Goal: Information Seeking & Learning: Learn about a topic

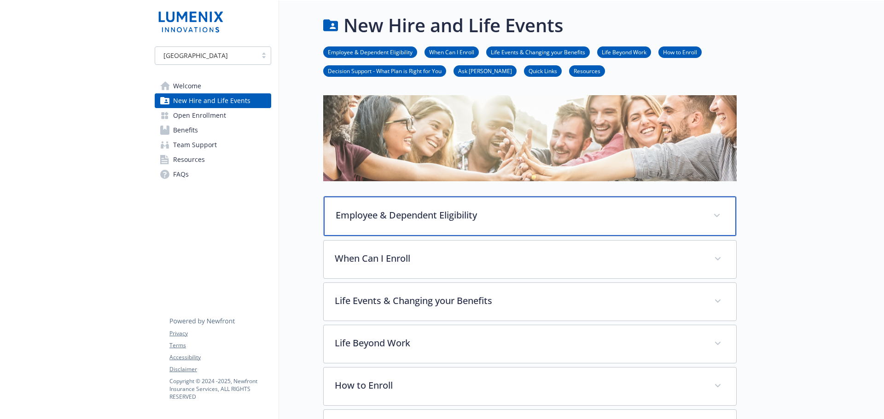
click at [379, 218] on p "Employee & Dependent Eligibility" at bounding box center [519, 216] width 366 height 14
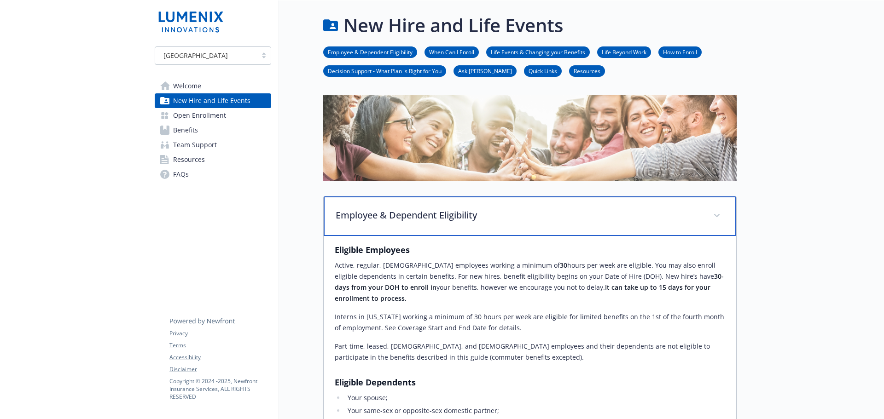
click at [379, 218] on p "Employee & Dependent Eligibility" at bounding box center [519, 216] width 366 height 14
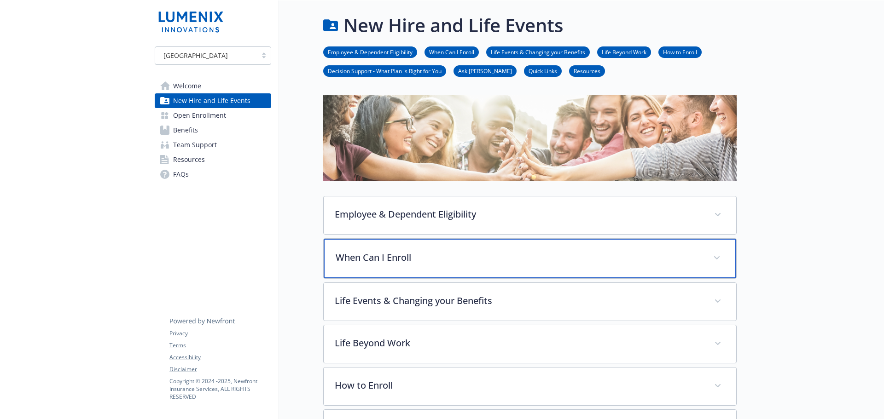
click at [367, 270] on div "When Can I Enroll" at bounding box center [530, 259] width 412 height 40
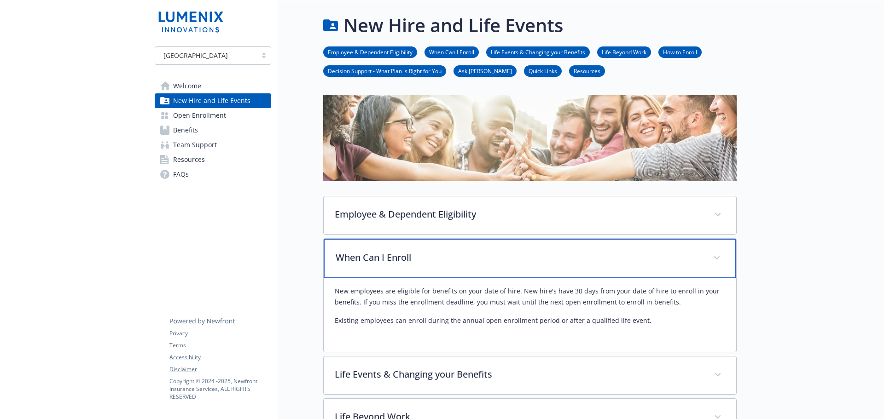
click at [365, 261] on p "When Can I Enroll" at bounding box center [519, 258] width 366 height 14
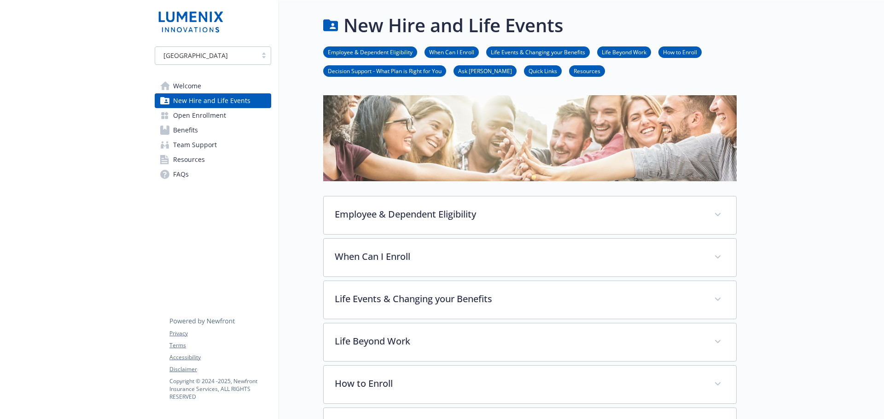
click at [193, 129] on span "Benefits" at bounding box center [185, 130] width 25 height 15
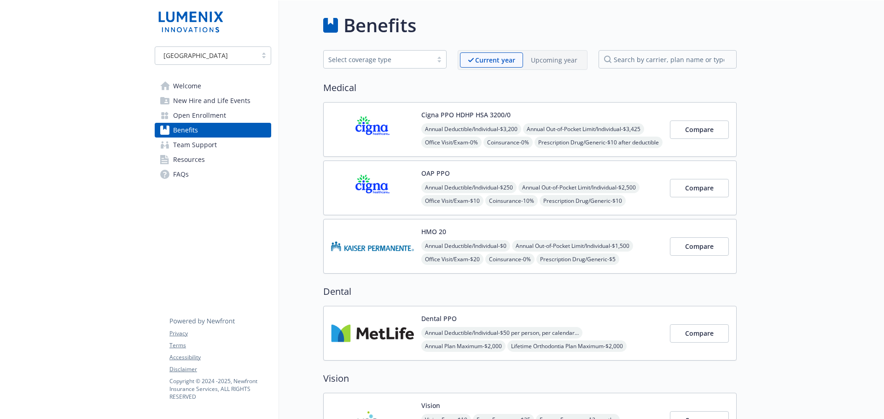
click at [193, 145] on span "Team Support" at bounding box center [195, 145] width 44 height 15
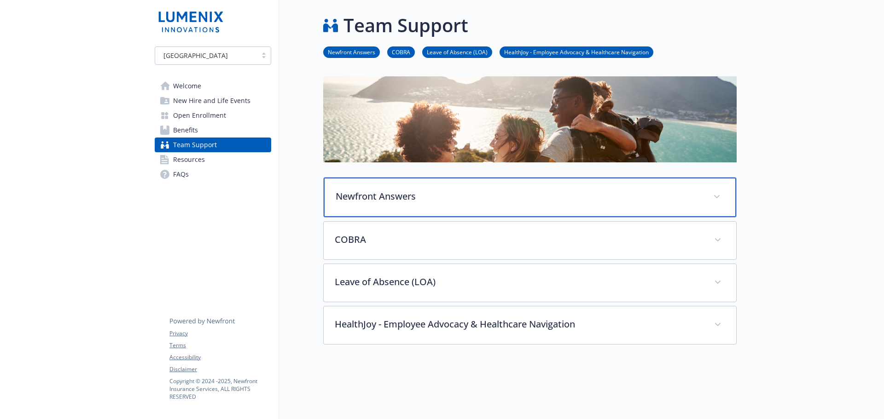
click at [385, 196] on p "Newfront Answers" at bounding box center [519, 197] width 366 height 14
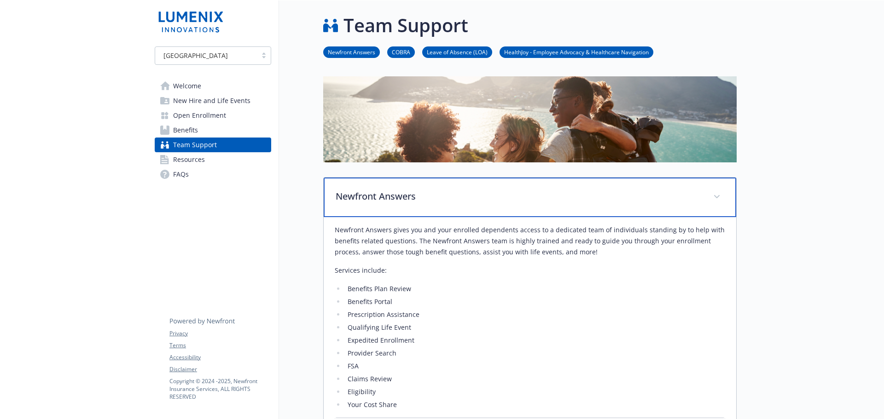
click at [384, 195] on p "Newfront Answers" at bounding box center [519, 197] width 366 height 14
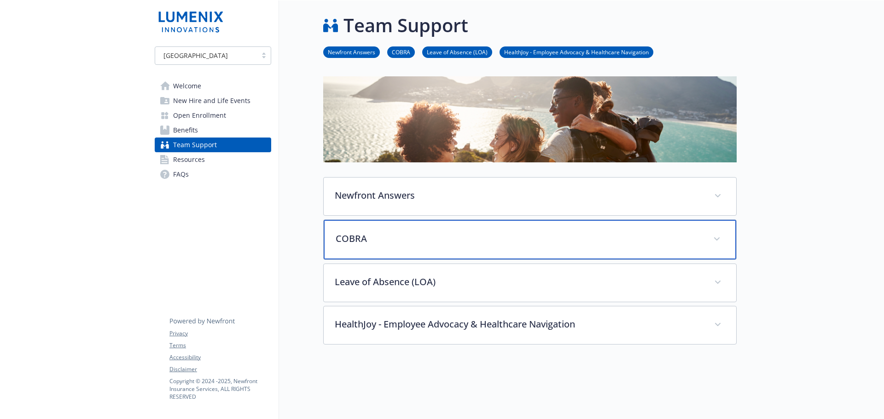
click at [373, 235] on p "COBRA" at bounding box center [519, 239] width 366 height 14
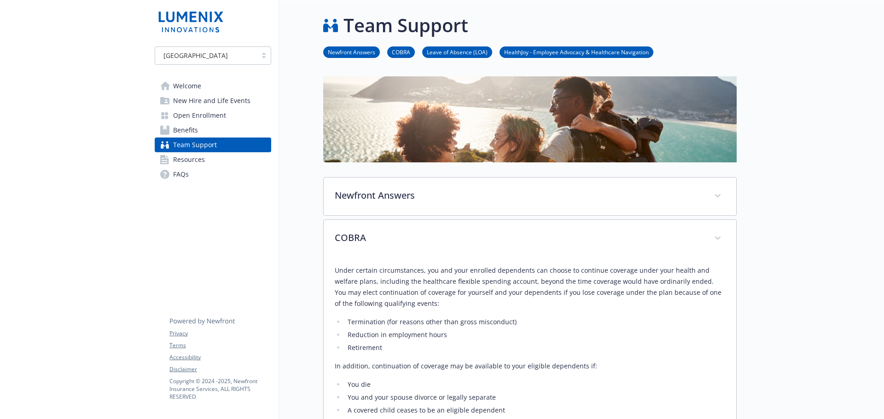
click at [188, 148] on span "Team Support" at bounding box center [195, 145] width 44 height 15
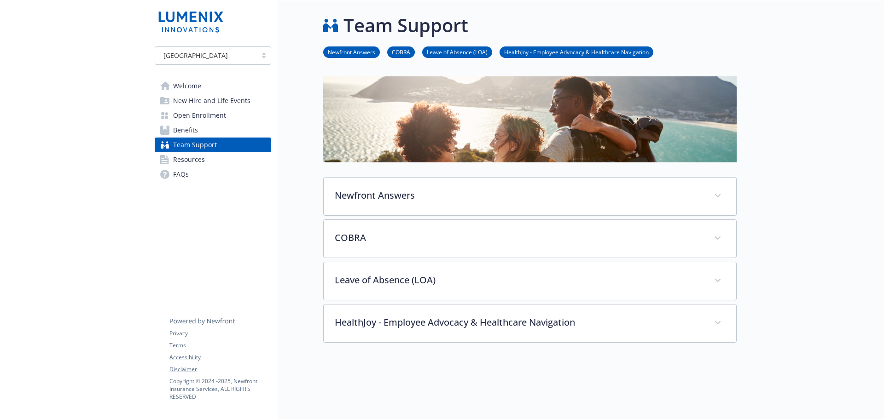
click at [183, 162] on span "Resources" at bounding box center [189, 159] width 32 height 15
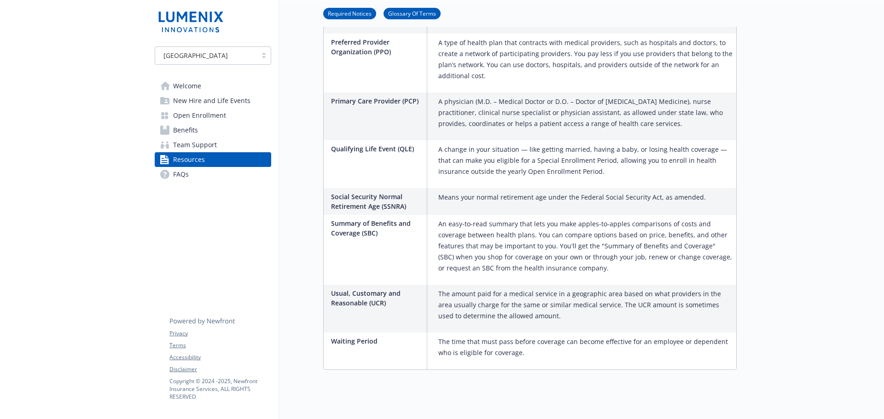
scroll to position [1449, 0]
click at [190, 87] on span "Welcome" at bounding box center [187, 86] width 28 height 15
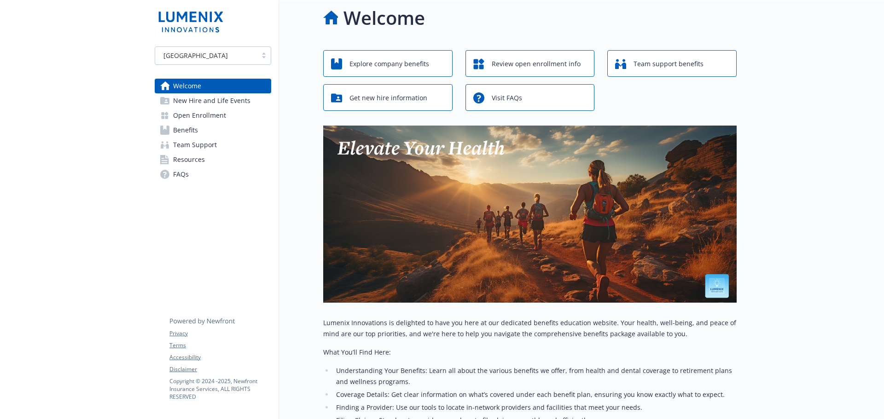
scroll to position [254, 0]
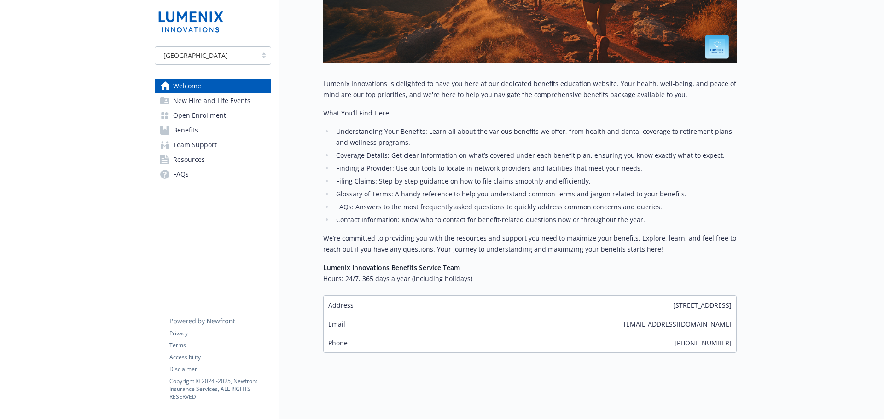
click at [196, 106] on span "New Hire and Life Events" at bounding box center [211, 100] width 77 height 15
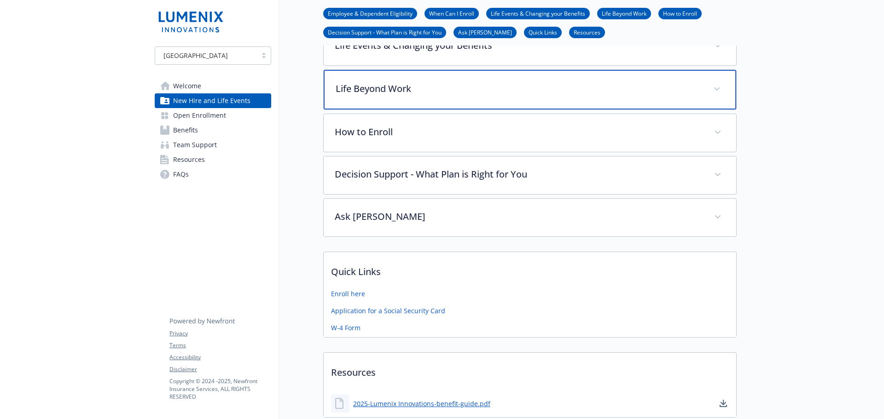
click at [345, 93] on p "Life Beyond Work" at bounding box center [519, 89] width 366 height 14
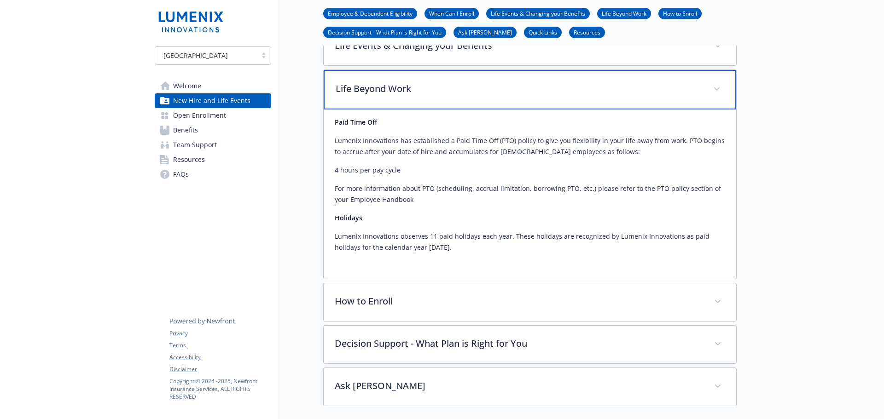
click at [345, 93] on p "Life Beyond Work" at bounding box center [519, 89] width 366 height 14
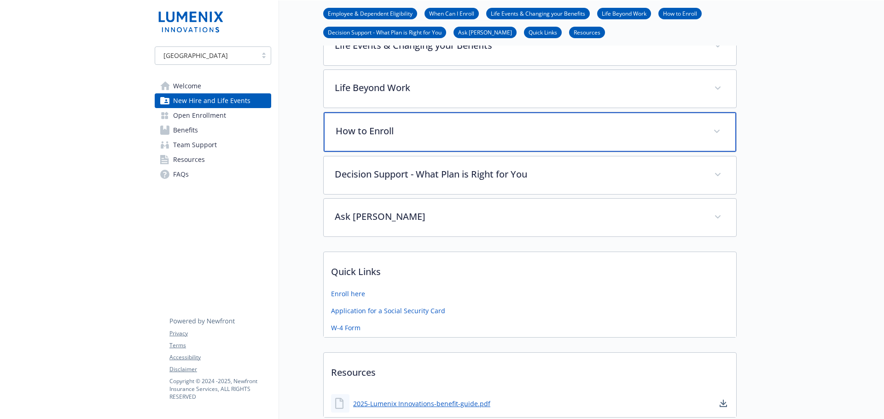
click at [349, 131] on p "How to Enroll" at bounding box center [519, 131] width 366 height 14
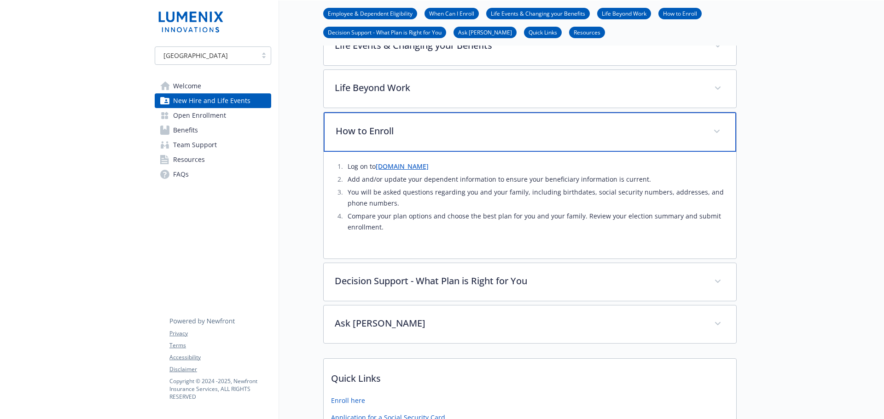
click at [349, 131] on p "How to Enroll" at bounding box center [519, 131] width 366 height 14
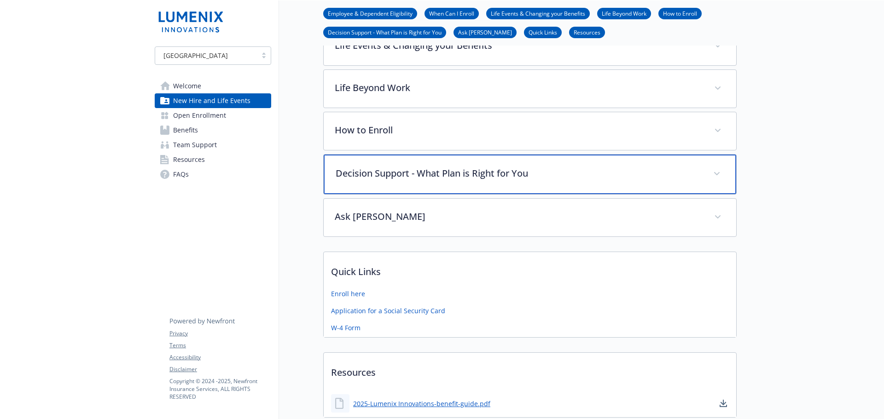
click at [351, 174] on p "Decision Support - What Plan is Right for You" at bounding box center [519, 174] width 366 height 14
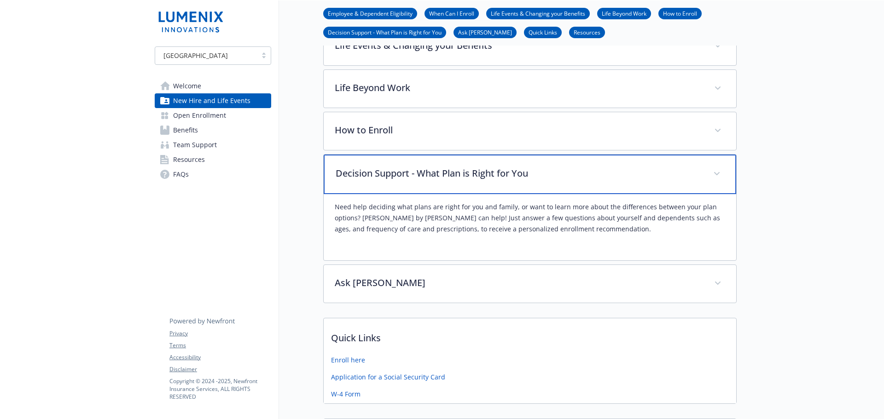
click at [351, 172] on p "Decision Support - What Plan is Right for You" at bounding box center [519, 174] width 366 height 14
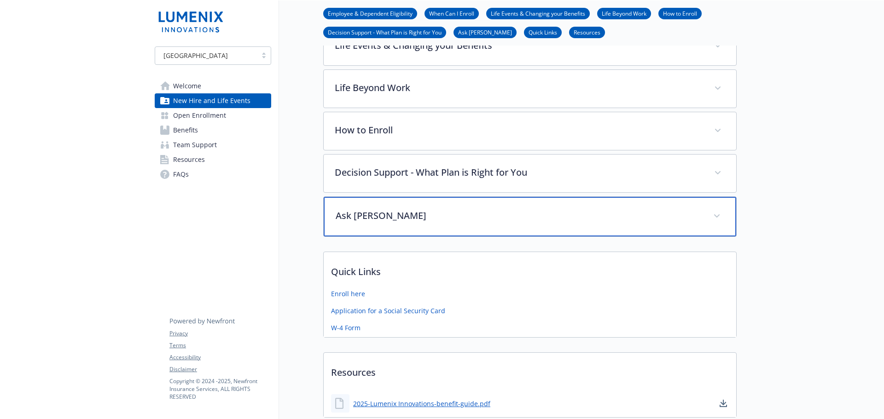
click at [359, 219] on p "Ask [PERSON_NAME]" at bounding box center [519, 216] width 366 height 14
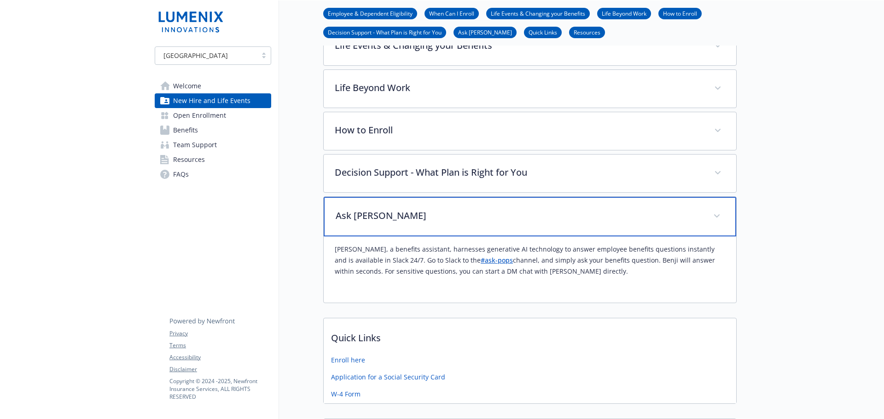
click at [359, 218] on p "Ask [PERSON_NAME]" at bounding box center [519, 216] width 366 height 14
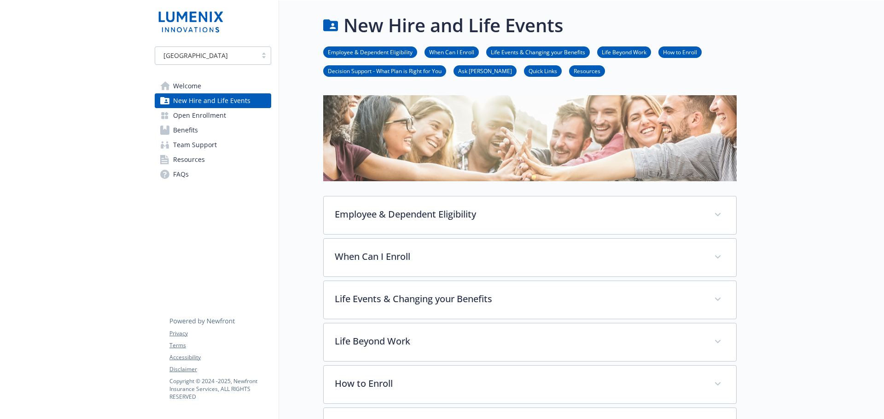
click at [189, 147] on span "Team Support" at bounding box center [195, 145] width 44 height 15
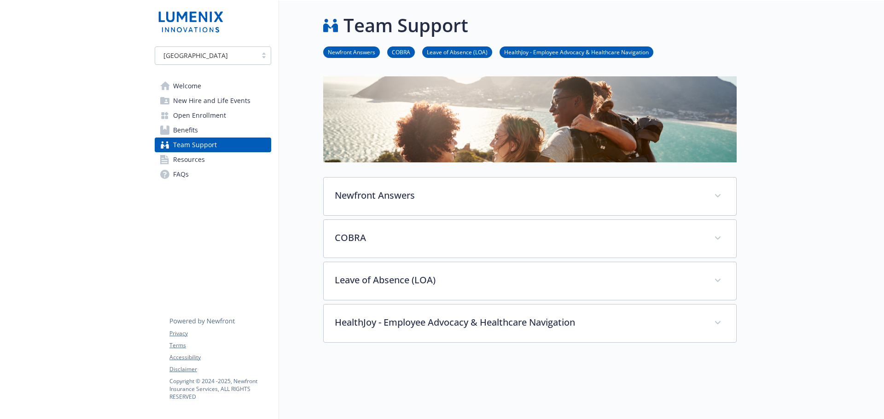
click at [189, 162] on span "Resources" at bounding box center [189, 159] width 32 height 15
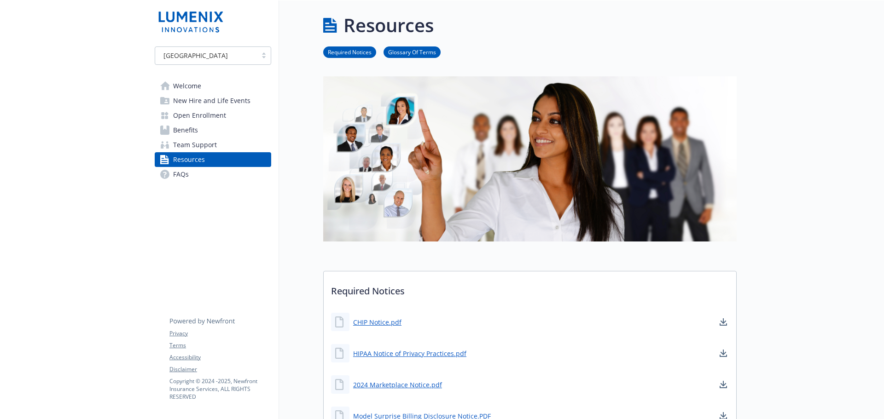
scroll to position [322, 0]
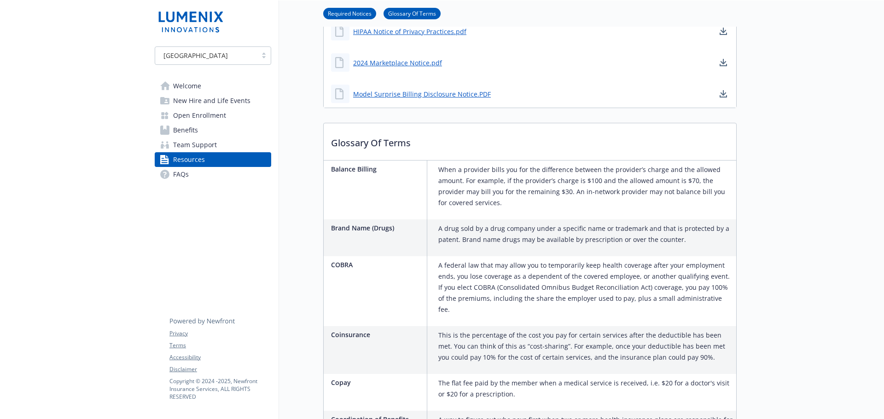
click at [183, 114] on span "Open Enrollment" at bounding box center [199, 115] width 53 height 15
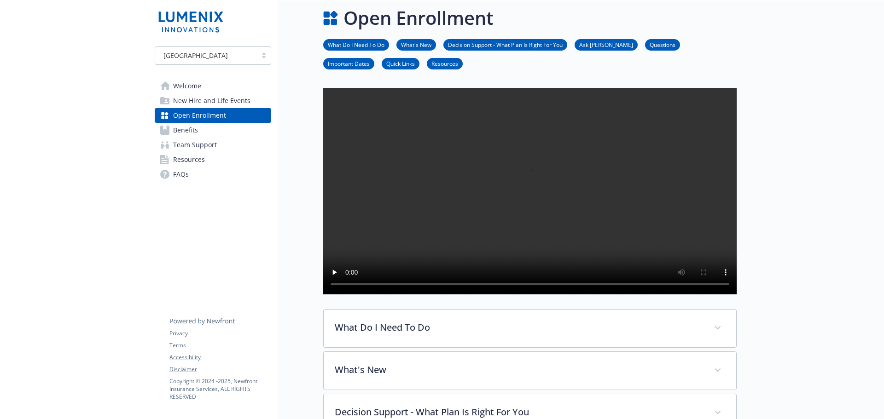
scroll to position [322, 0]
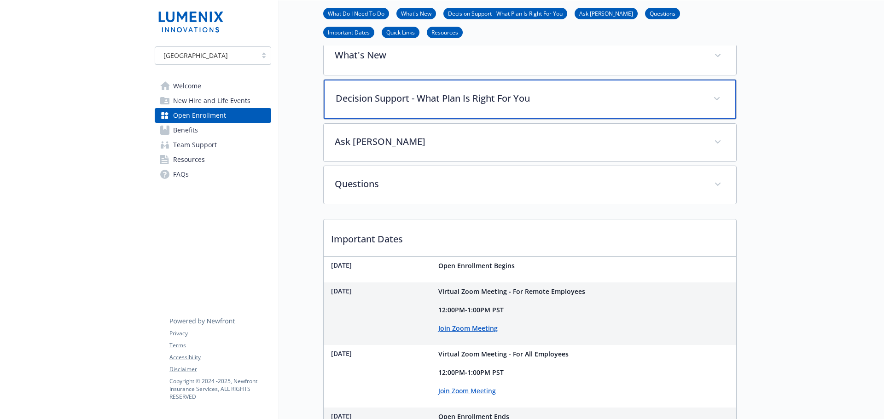
click at [442, 105] on p "Decision Support - What Plan Is Right For You" at bounding box center [519, 99] width 366 height 14
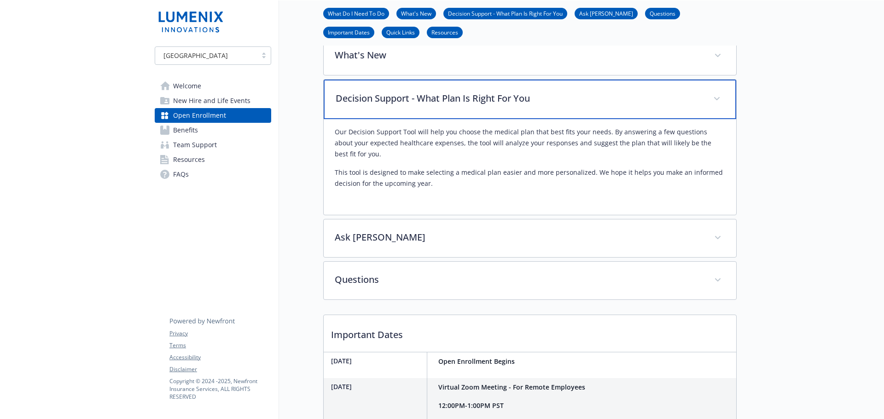
click at [442, 105] on p "Decision Support - What Plan Is Right For You" at bounding box center [519, 99] width 366 height 14
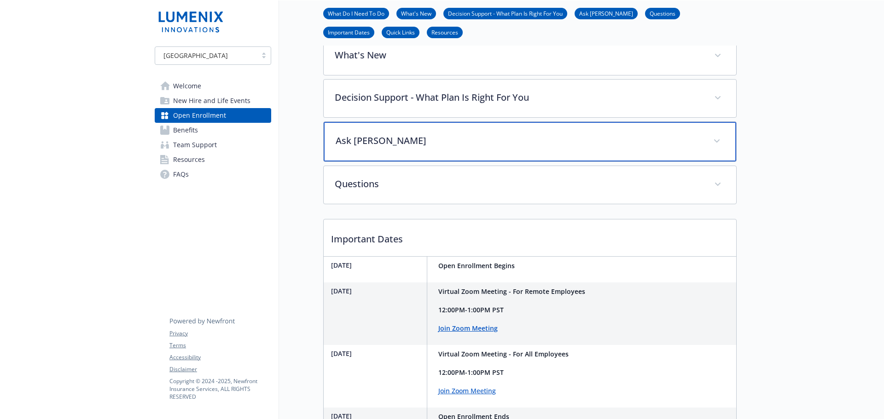
click at [418, 148] on p "Ask [PERSON_NAME]" at bounding box center [519, 141] width 366 height 14
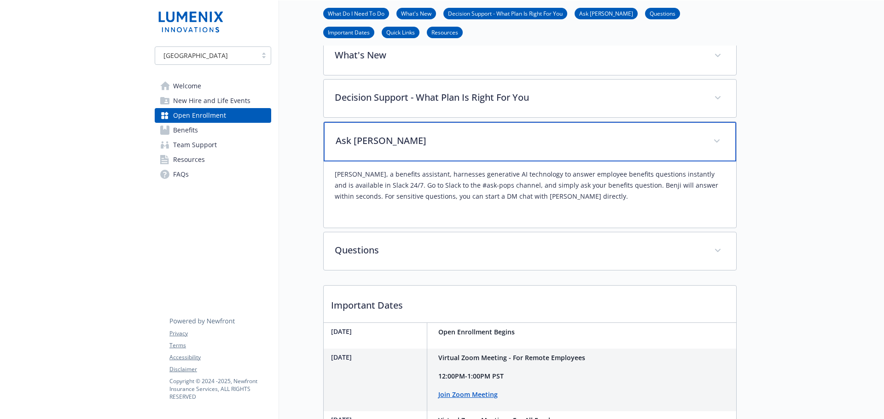
click at [418, 148] on p "Ask [PERSON_NAME]" at bounding box center [519, 141] width 366 height 14
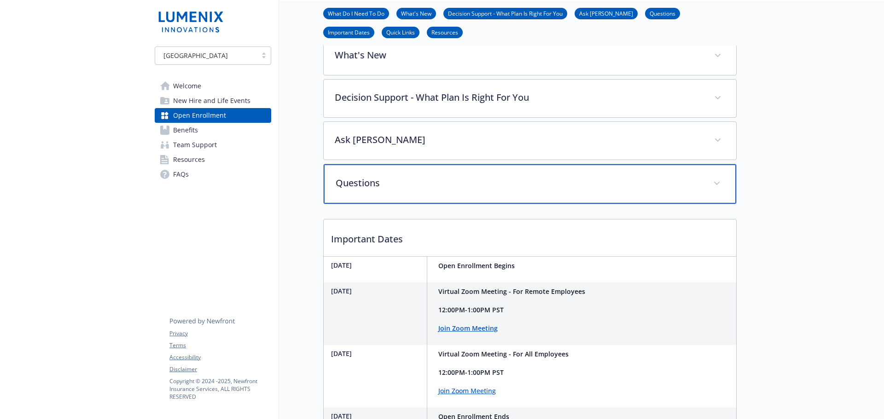
click at [415, 203] on div "Questions" at bounding box center [530, 184] width 412 height 40
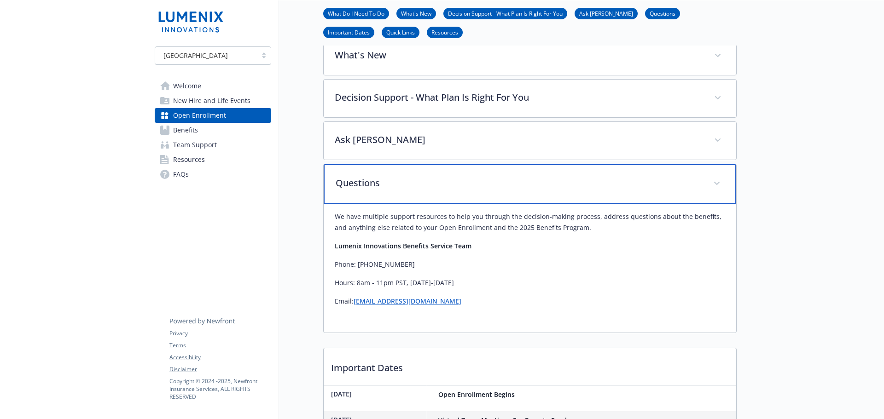
click at [432, 197] on div "Questions" at bounding box center [530, 184] width 412 height 40
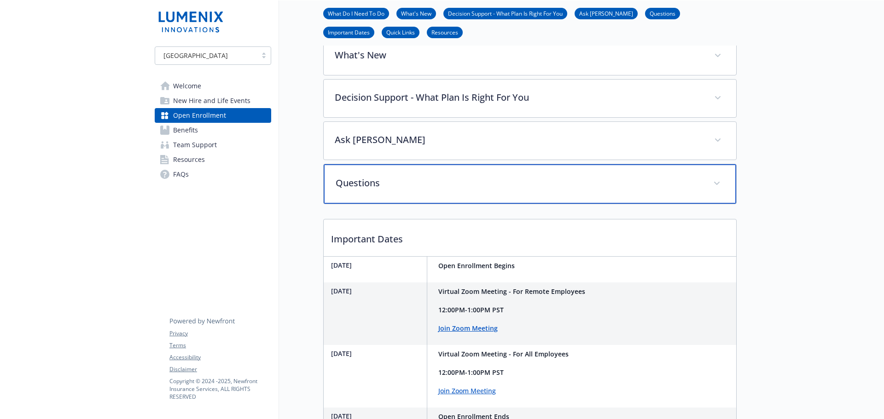
scroll to position [583, 0]
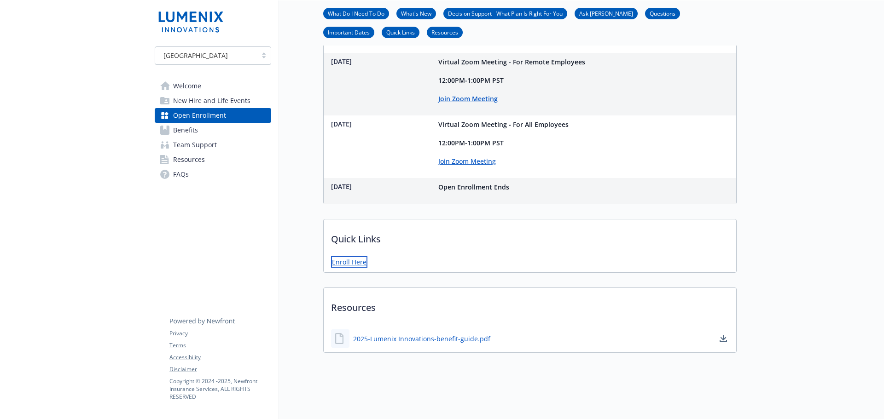
click at [345, 256] on link "Enroll Here" at bounding box center [349, 262] width 36 height 12
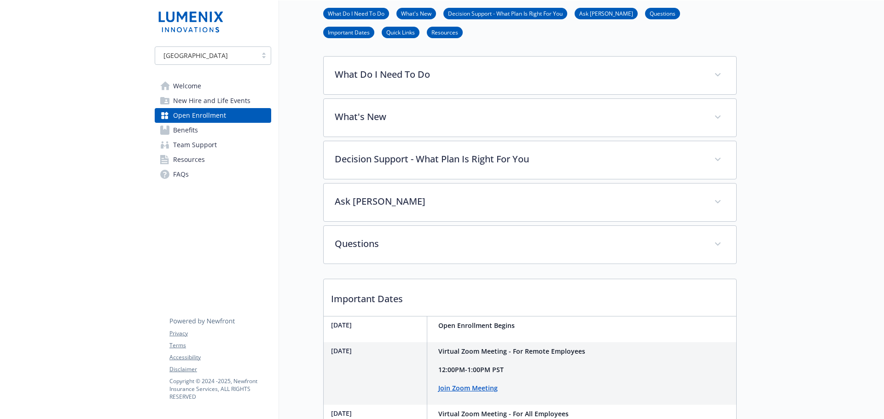
scroll to position [0, 0]
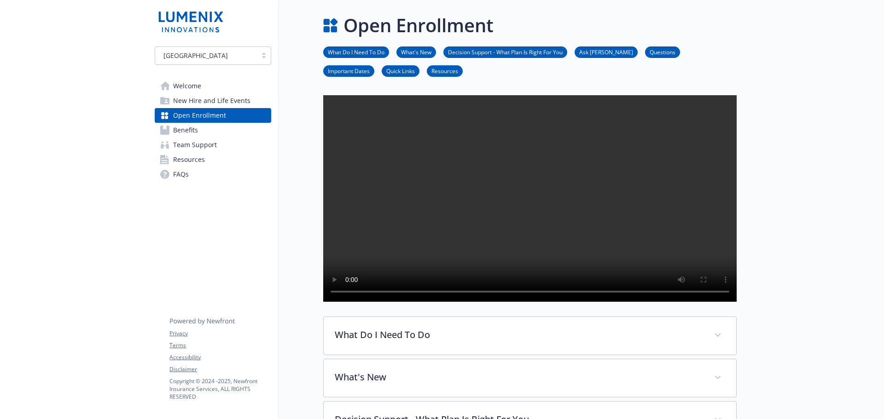
click at [191, 100] on span "New Hire and Life Events" at bounding box center [211, 100] width 77 height 15
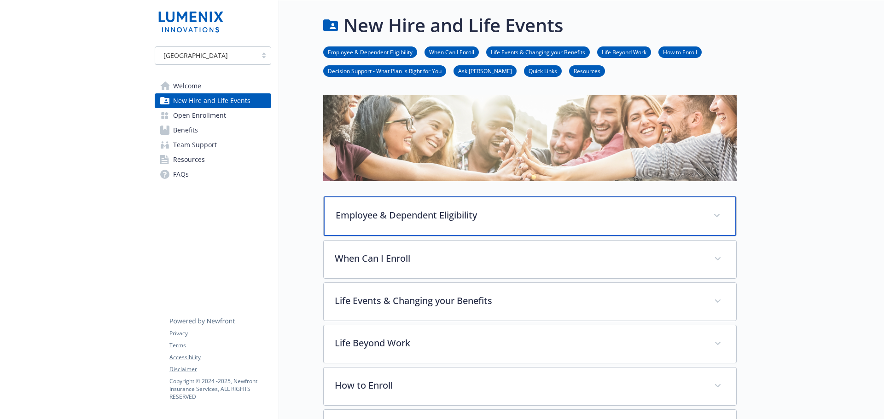
click at [378, 214] on p "Employee & Dependent Eligibility" at bounding box center [519, 216] width 366 height 14
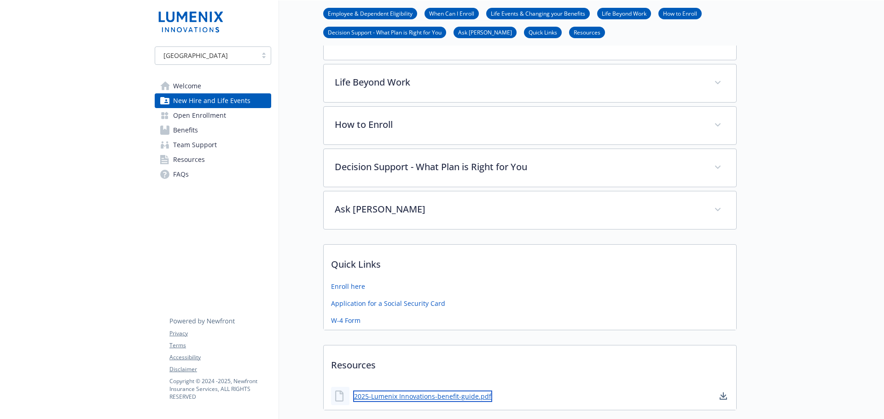
scroll to position [981, 0]
click at [424, 393] on link "2025-Lumenix Innovations-benefit-guide.pdf" at bounding box center [422, 399] width 139 height 12
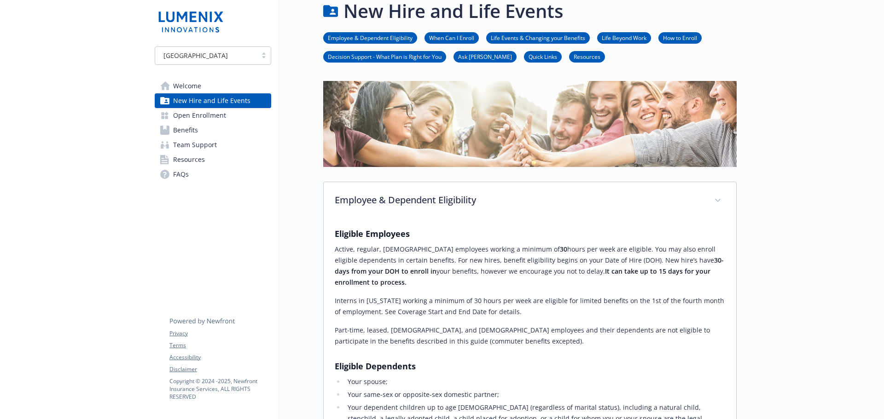
scroll to position [0, 0]
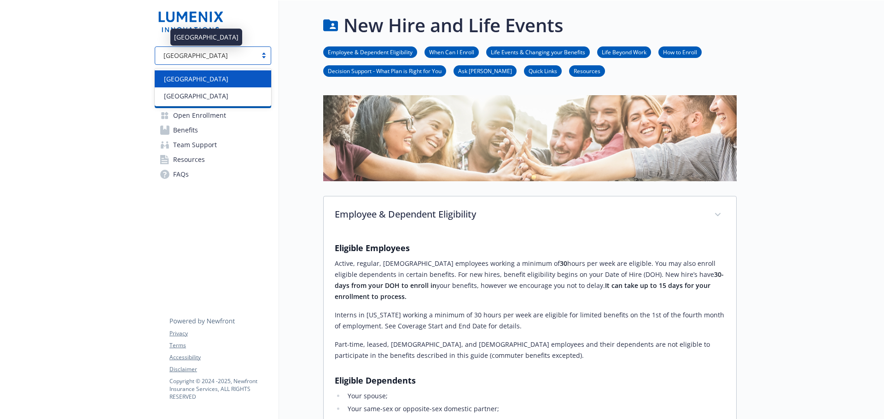
click at [193, 56] on div "[GEOGRAPHIC_DATA]" at bounding box center [206, 56] width 93 height 10
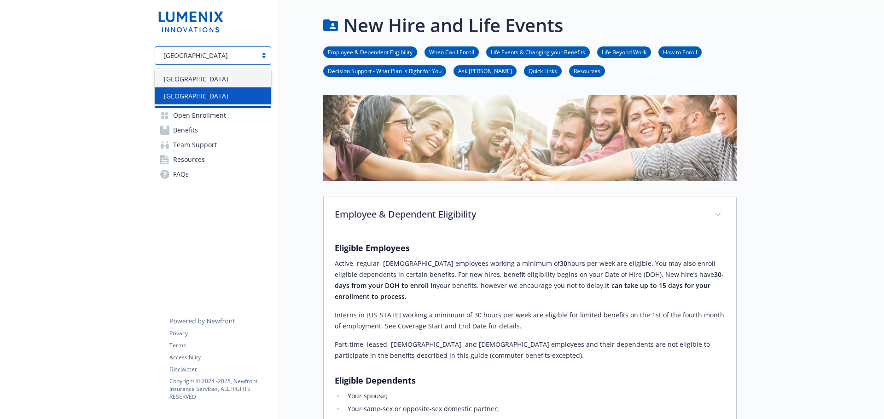
click at [237, 191] on div "option Ireland focused, 2 of 2. 2 results available. Use Up and Down to choose …" at bounding box center [212, 100] width 131 height 200
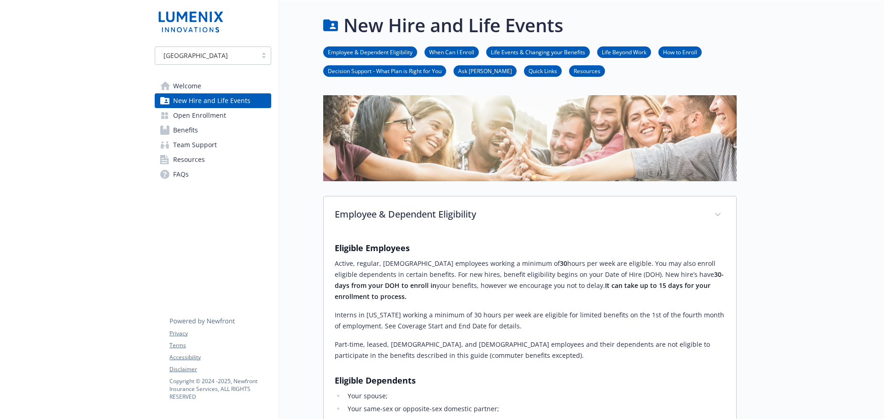
click at [188, 87] on span "Welcome" at bounding box center [187, 86] width 28 height 15
